Goal: Transaction & Acquisition: Purchase product/service

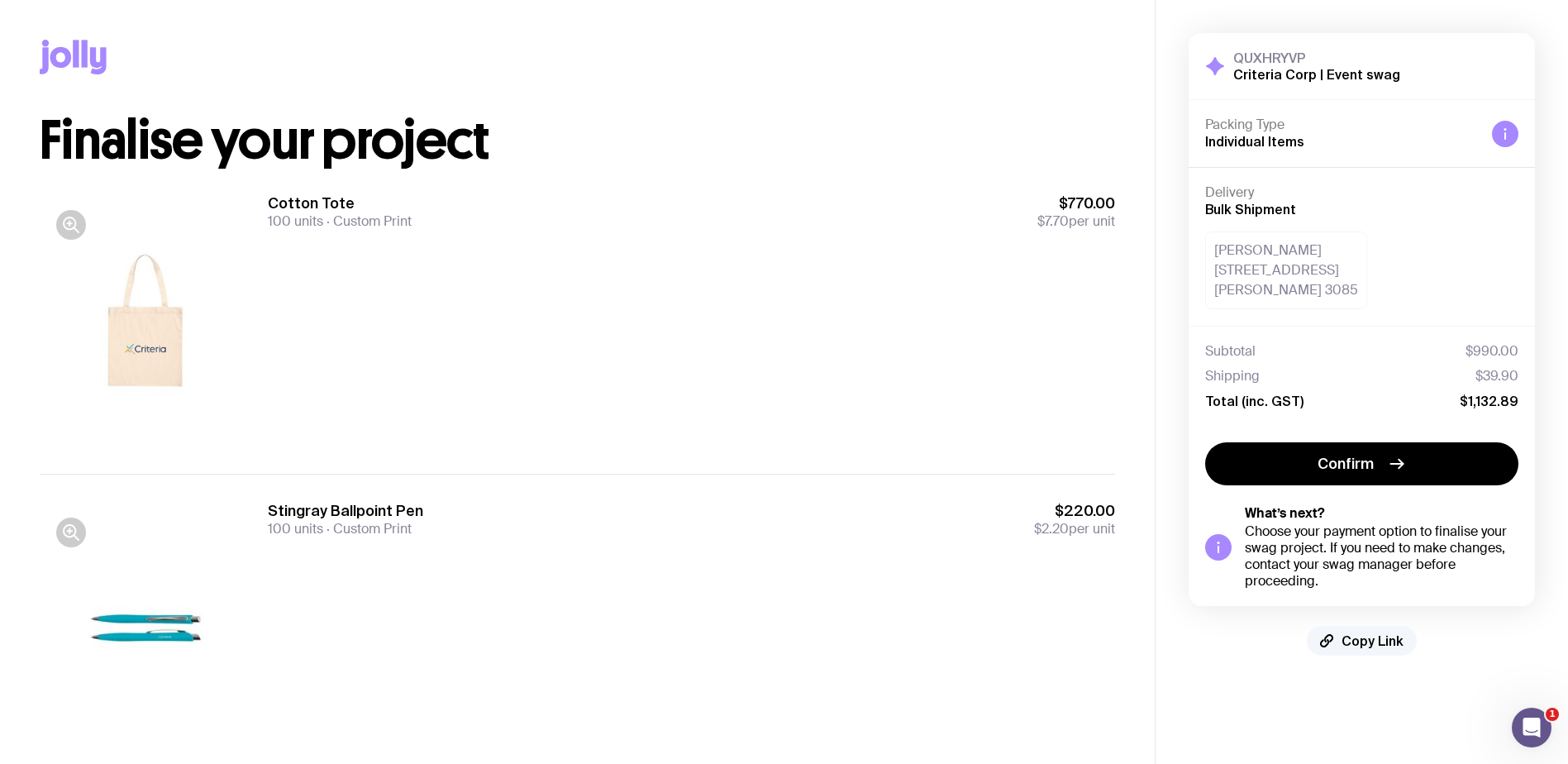
click at [1358, 649] on button "Copy Link" at bounding box center [1361, 641] width 110 height 29
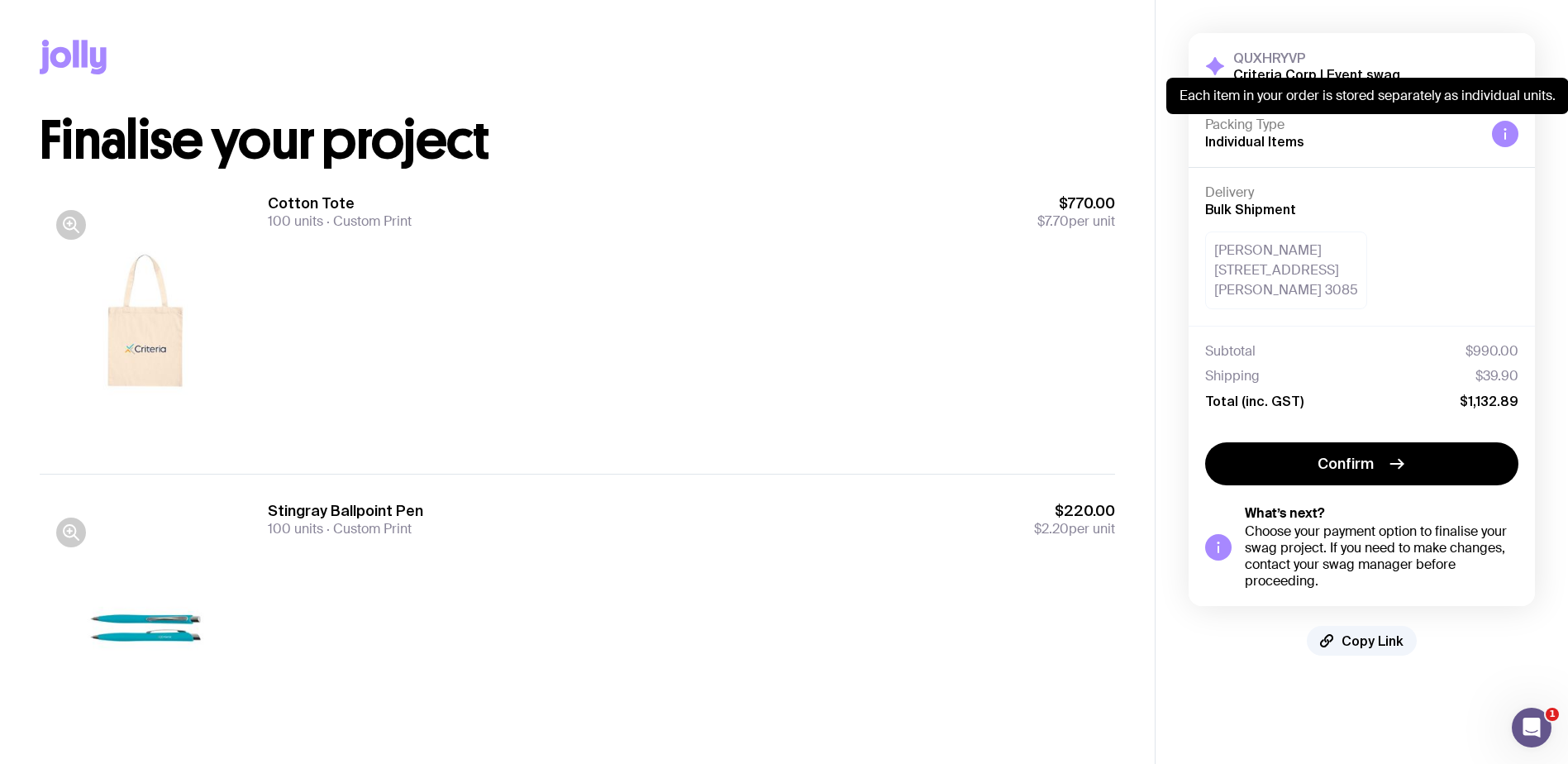
click at [1497, 128] on div at bounding box center [1505, 133] width 27 height 27
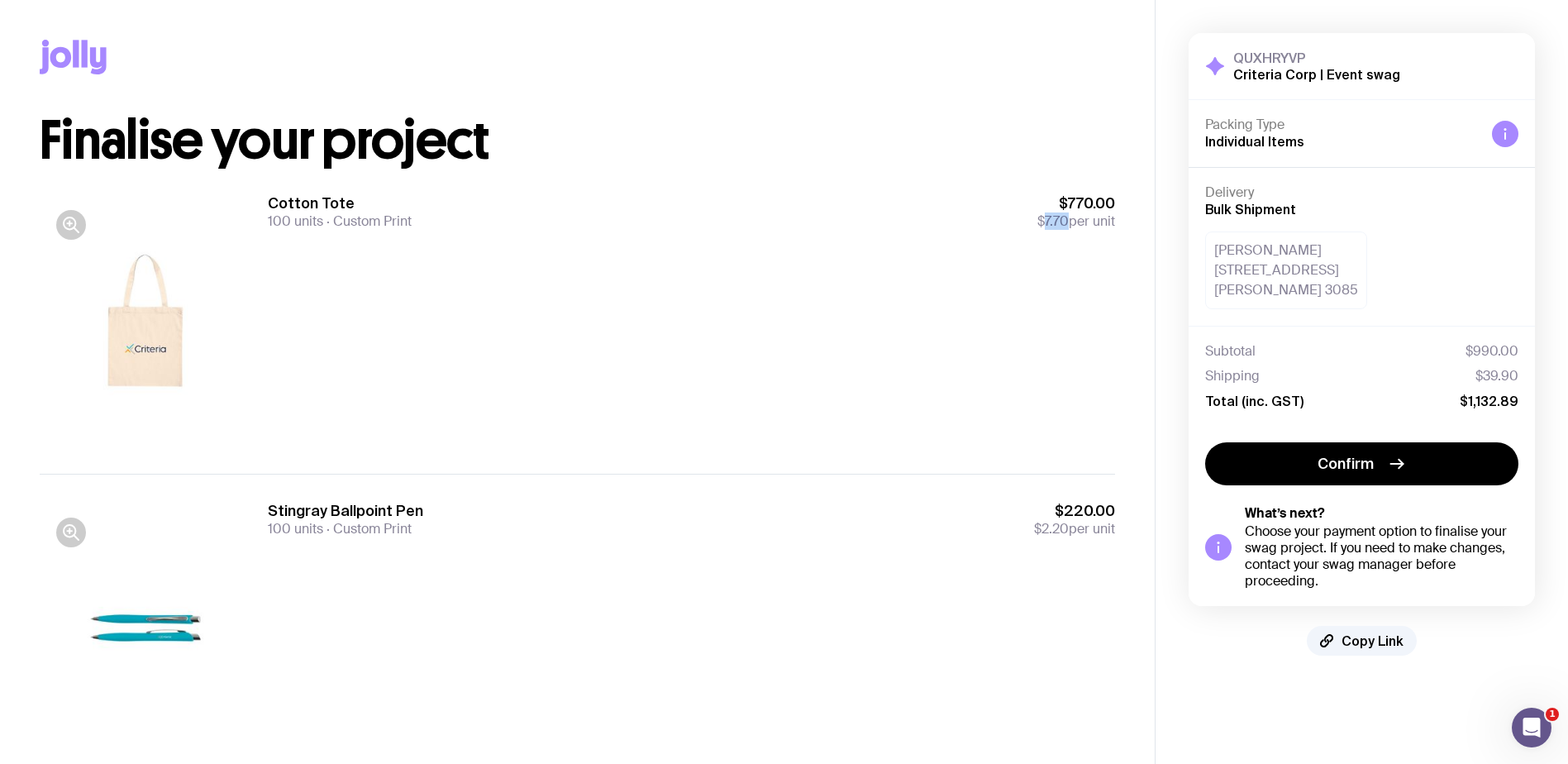
drag, startPoint x: 1042, startPoint y: 223, endPoint x: 1062, endPoint y: 218, distance: 20.6
click at [1062, 218] on span "$7.70" at bounding box center [1053, 221] width 31 height 17
click at [287, 213] on span "100 units" at bounding box center [295, 221] width 55 height 17
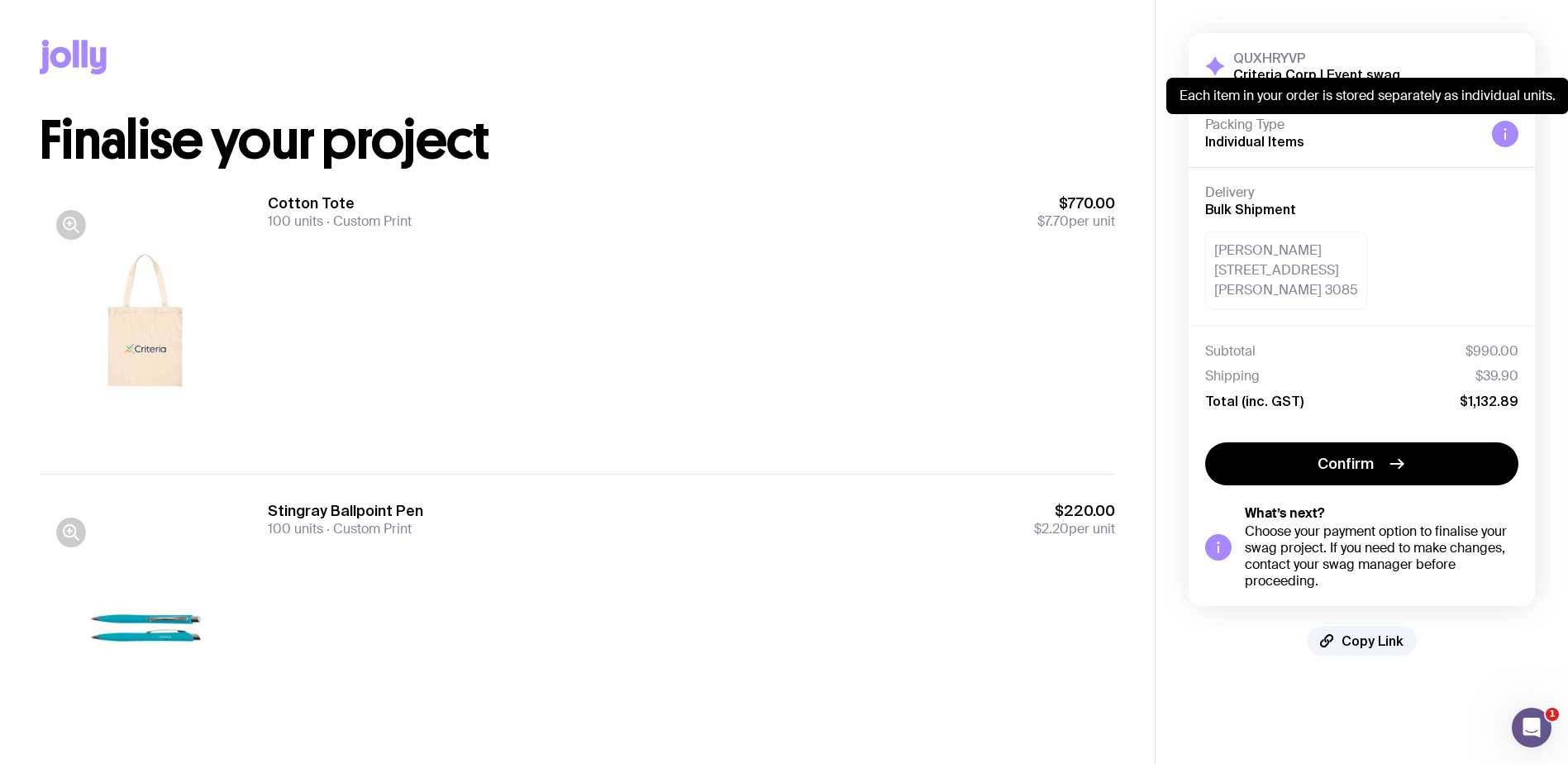
click at [1498, 132] on div at bounding box center [1505, 133] width 27 height 27
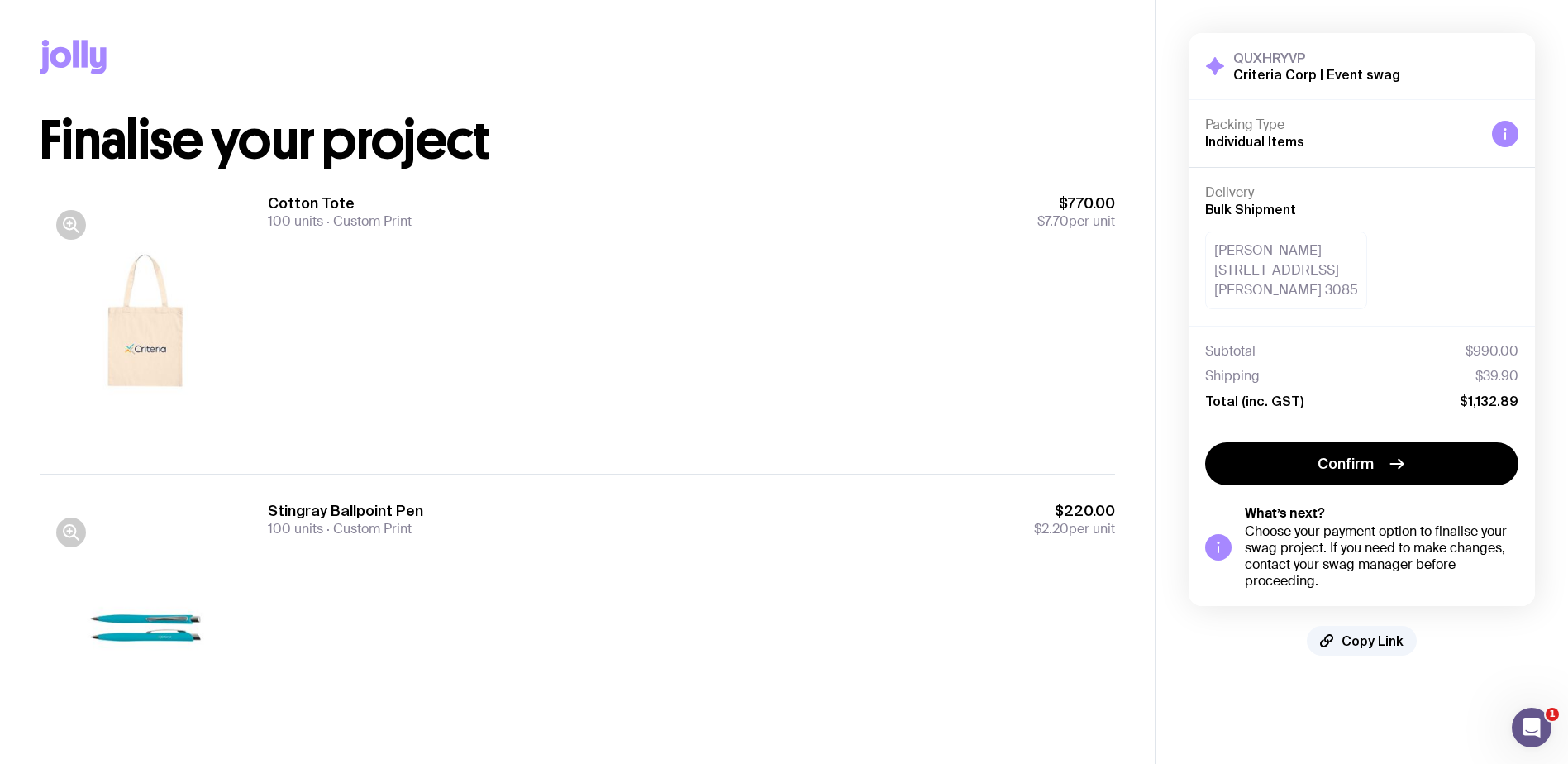
click at [63, 51] on icon at bounding box center [61, 57] width 22 height 21
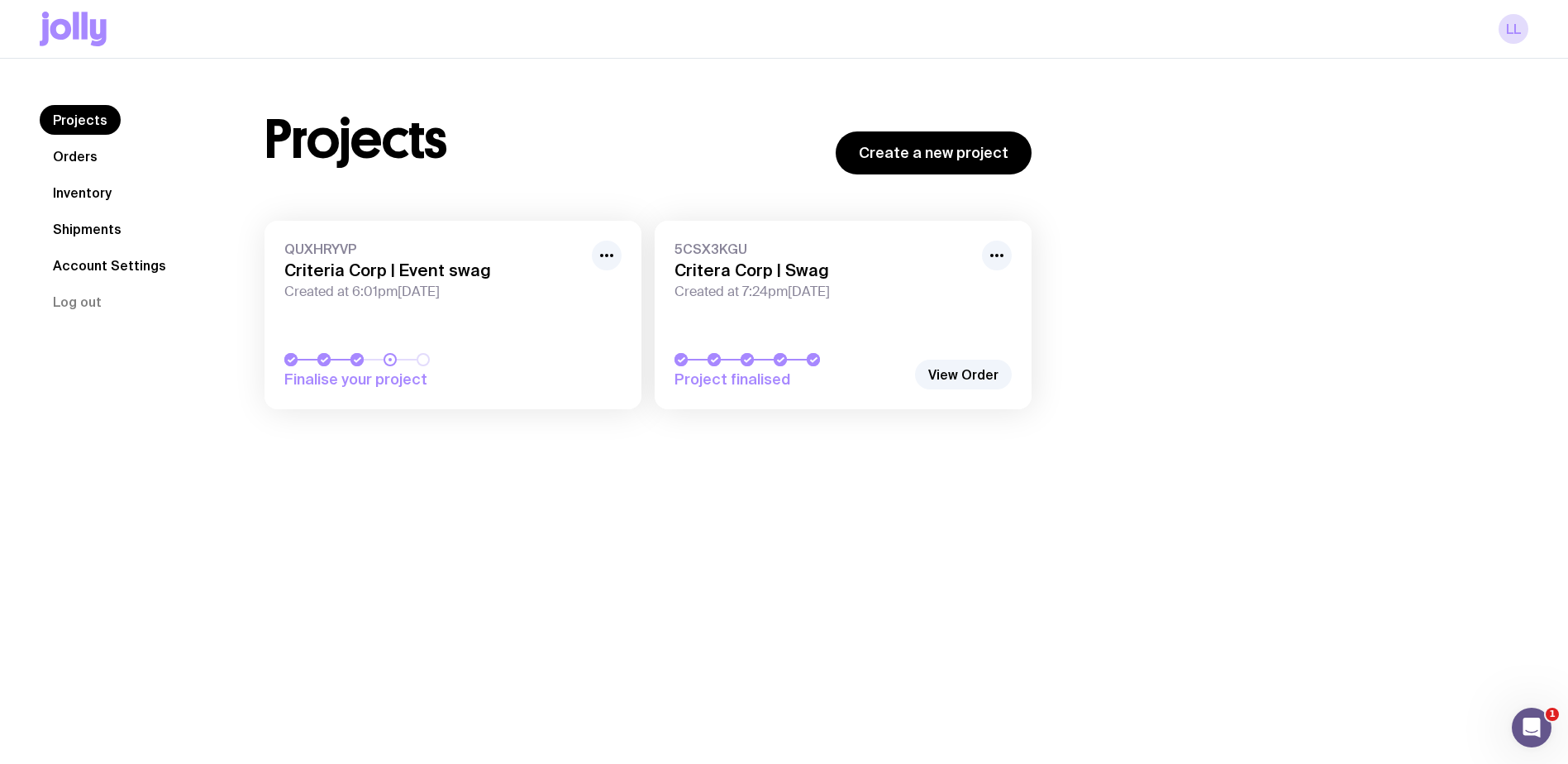
click at [531, 387] on div "Finalise your project" at bounding box center [452, 372] width 337 height 36
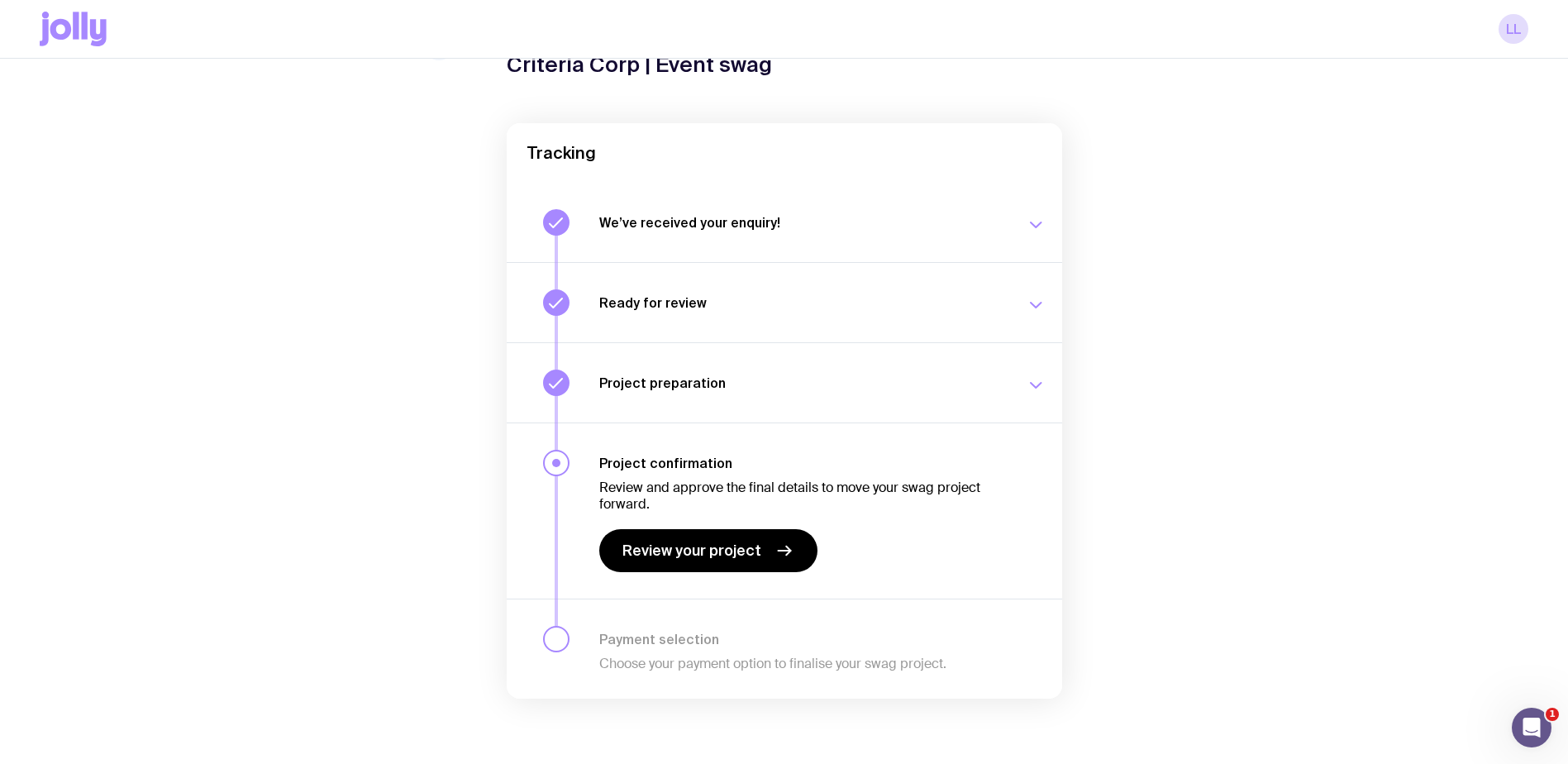
scroll to position [95, 0]
click at [700, 393] on div "Project preparation We’re working with you on the details of your swag project.…" at bounding box center [822, 382] width 446 height 27
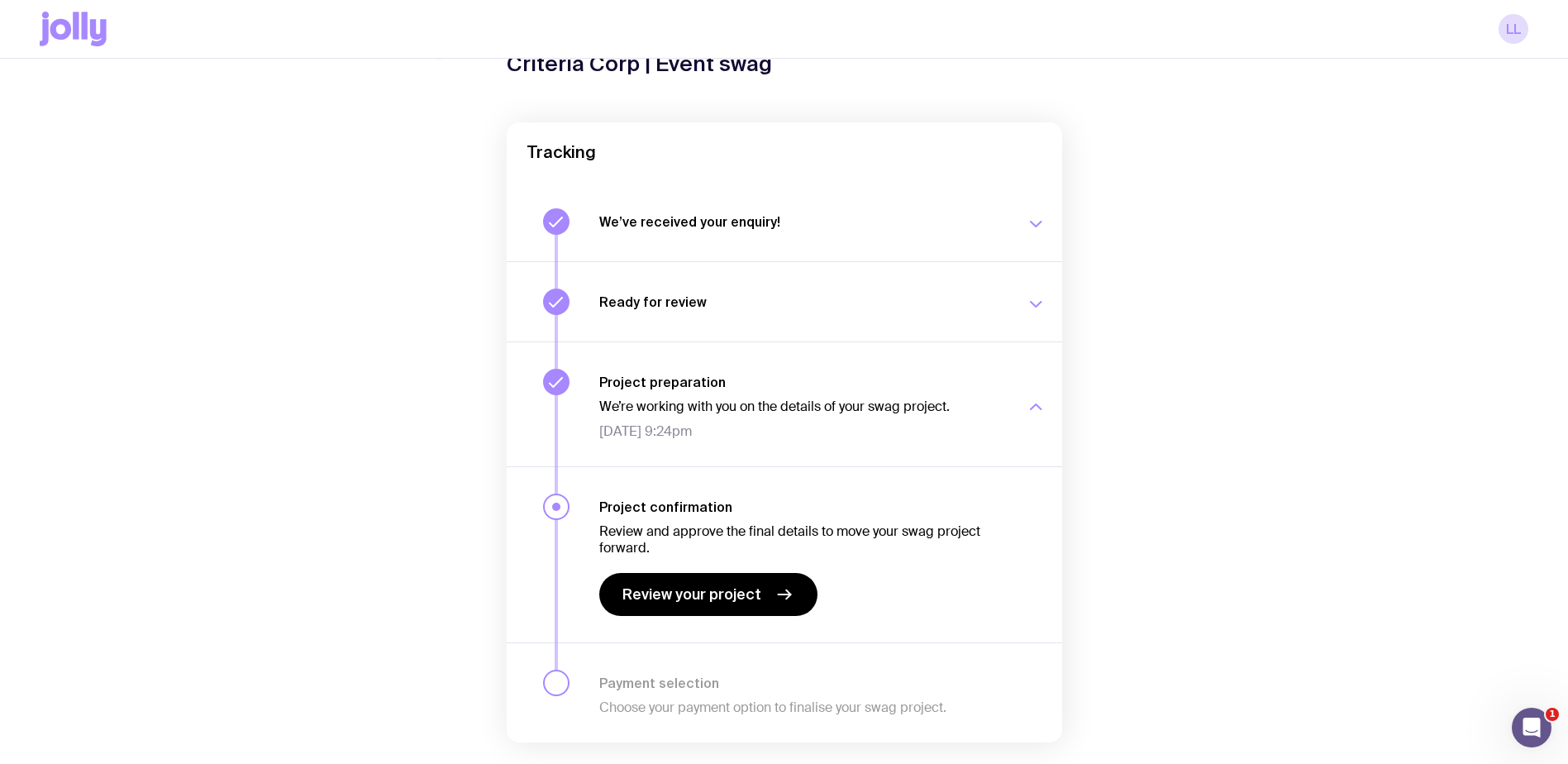
click at [705, 321] on button "Ready for review Check your email to review your proposal and merch concepts. W…" at bounding box center [784, 301] width 555 height 81
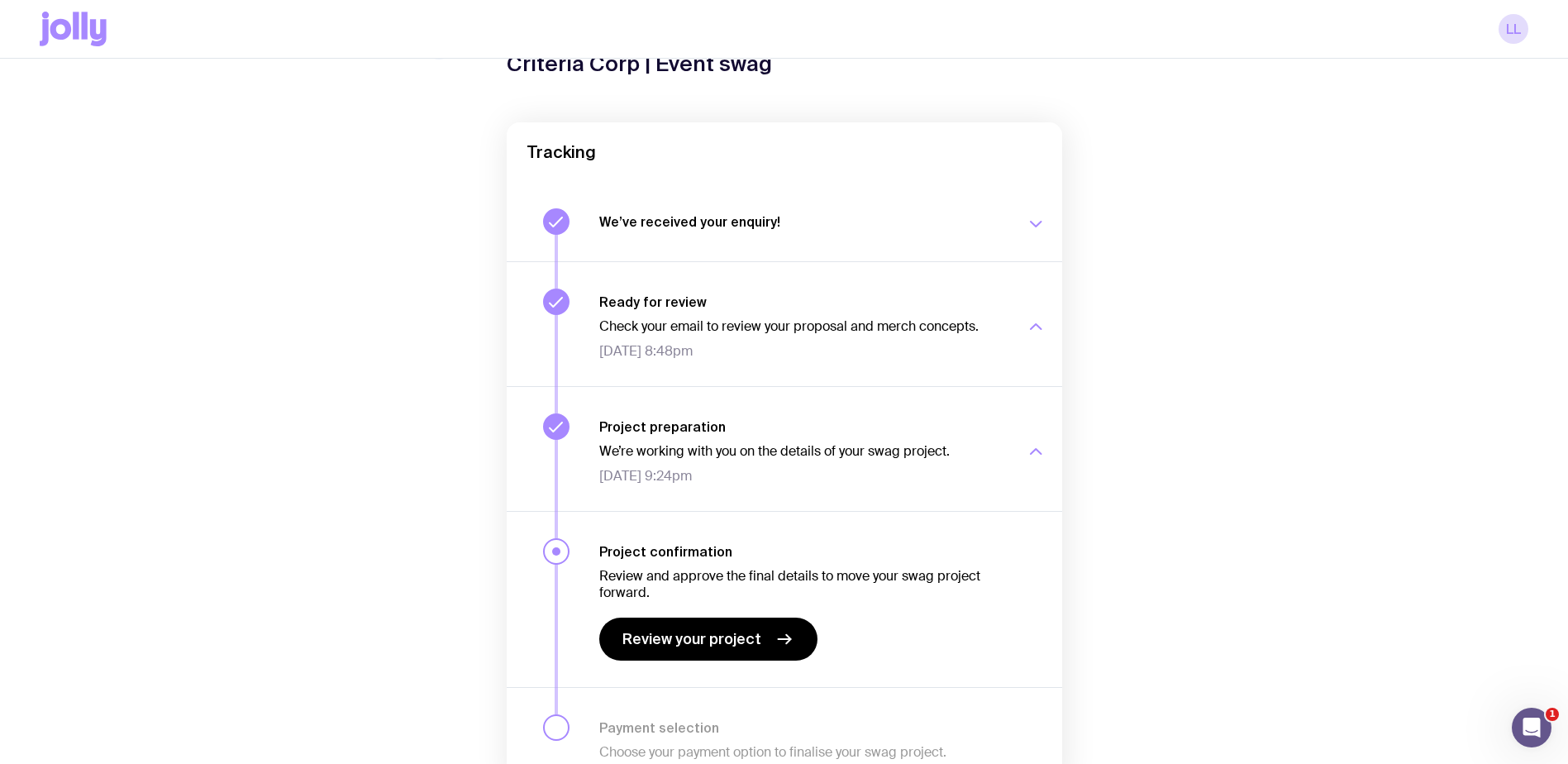
click at [797, 232] on div "We’ve received your enquiry! Our team is on it and preparing your proposal now.…" at bounding box center [822, 222] width 446 height 27
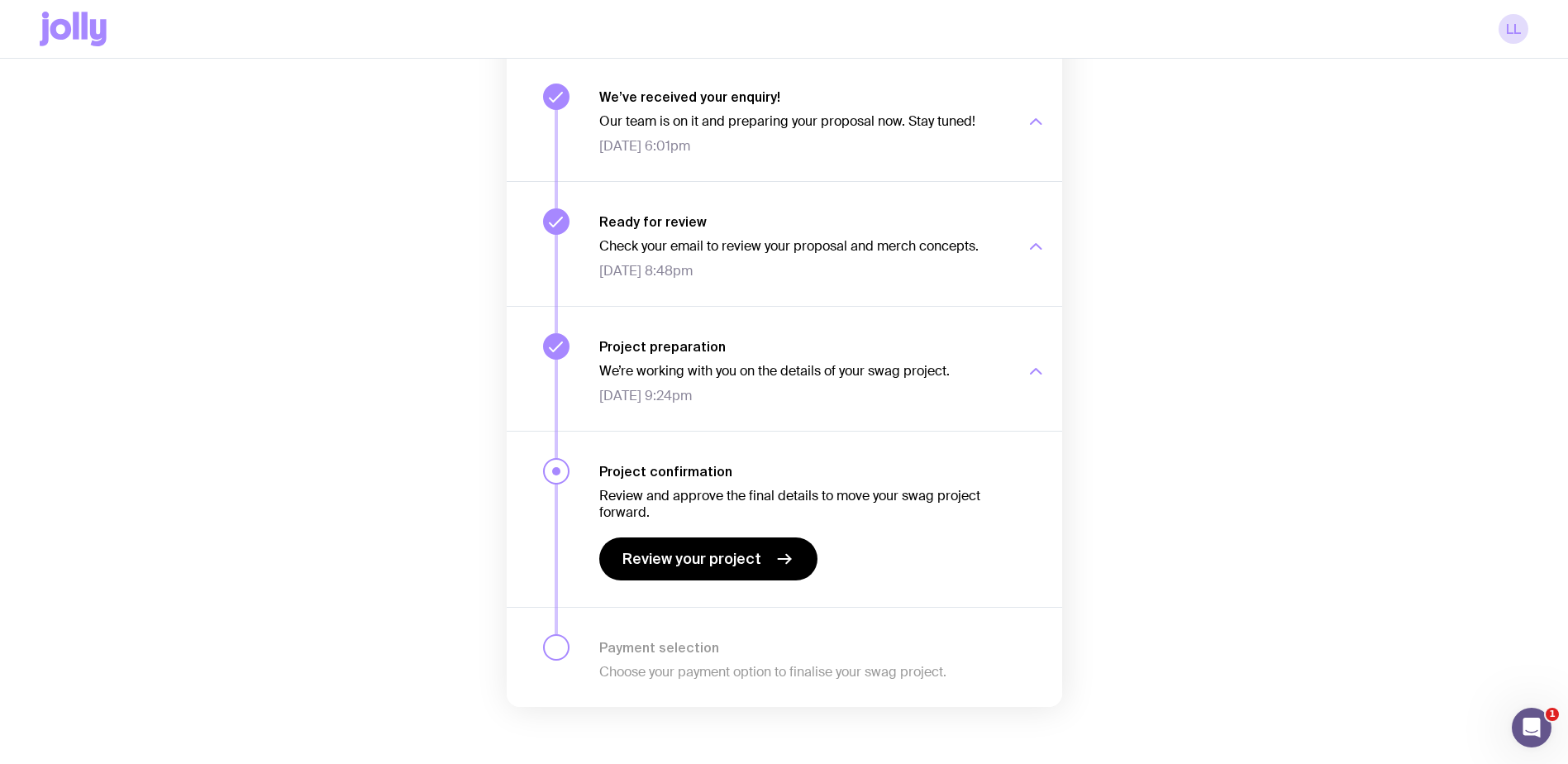
scroll to position [229, 0]
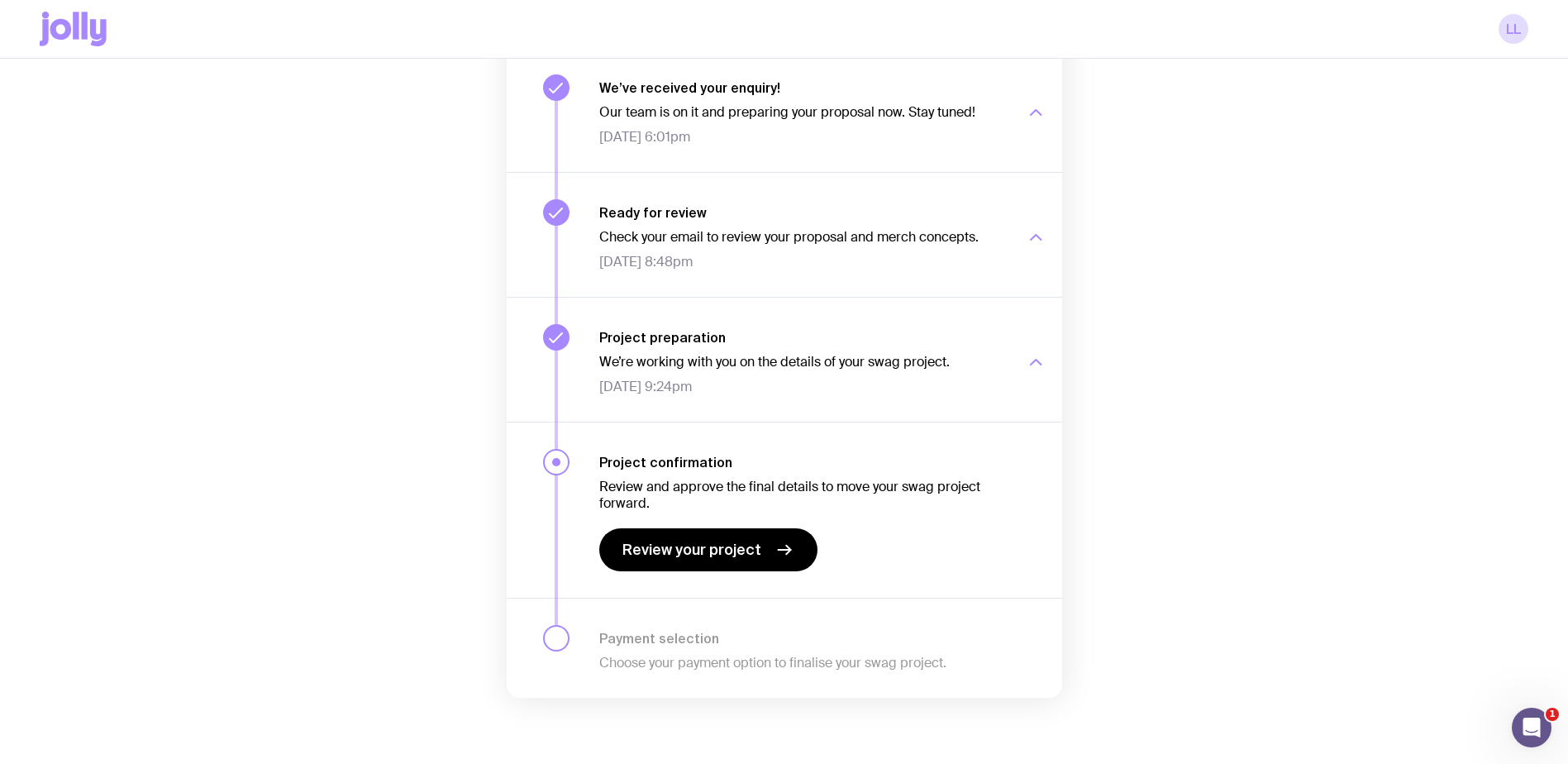
click at [887, 461] on h3 "Project confirmation" at bounding box center [803, 462] width 407 height 16
click at [776, 556] on icon at bounding box center [784, 549] width 20 height 20
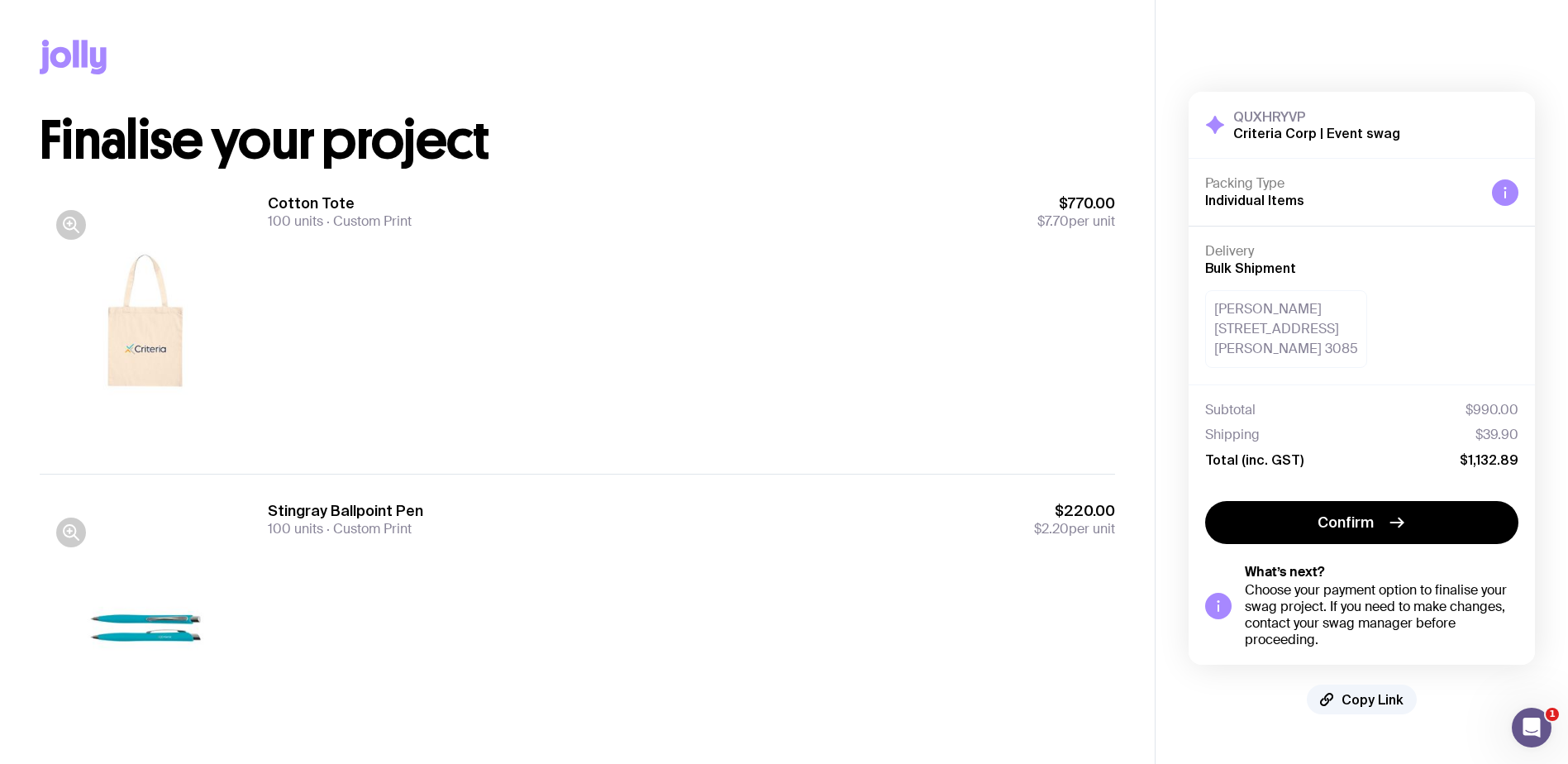
click at [1077, 209] on span "$770.00" at bounding box center [1076, 203] width 78 height 20
click at [1277, 123] on h3 "QUXHRYVP" at bounding box center [1316, 116] width 167 height 16
